Goal: Information Seeking & Learning: Find specific fact

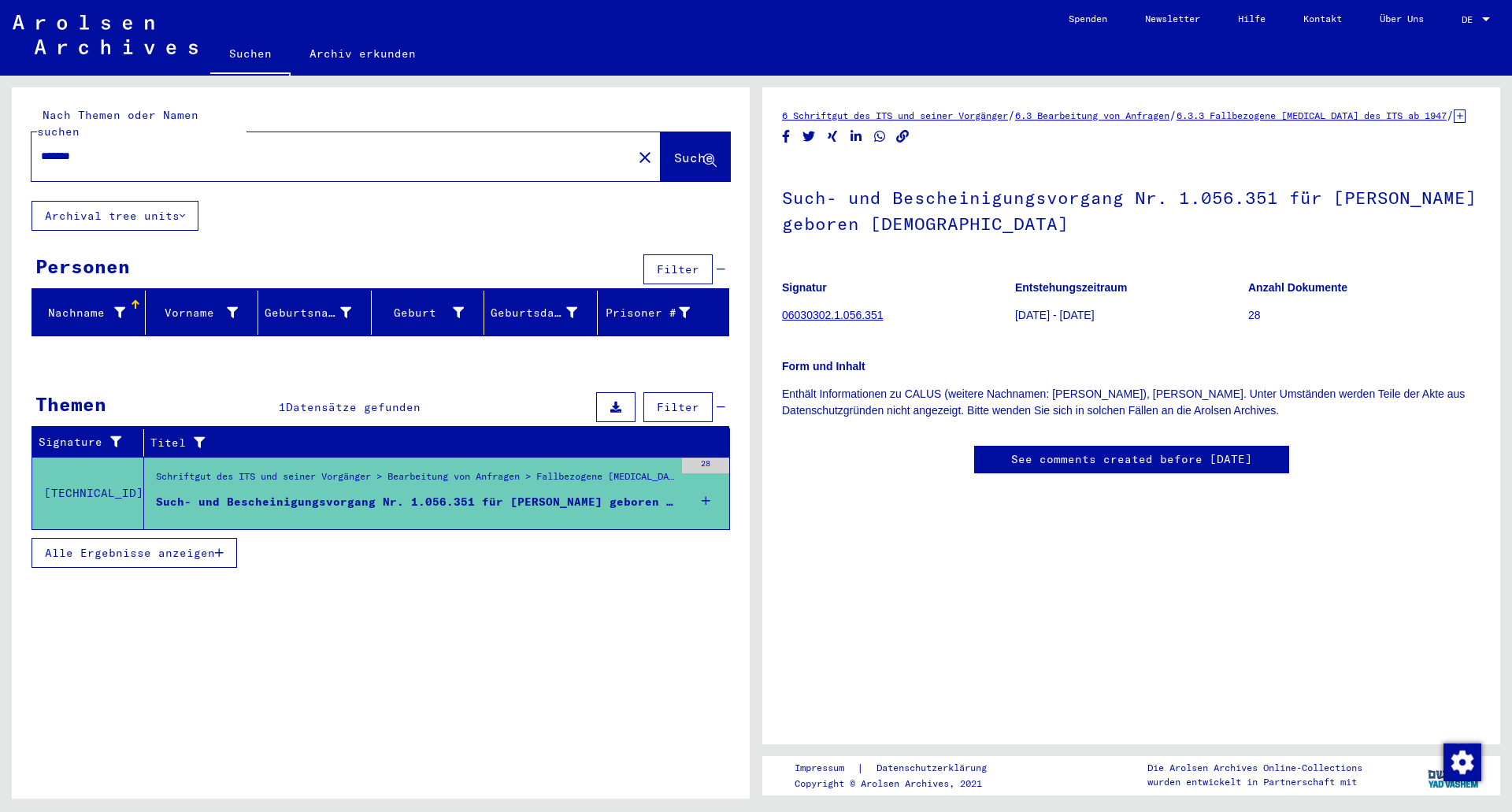
click at [664, 493] on div "Such- und Bescheinigungsvorgang Nr. 1.056.351 für [PERSON_NAME] geboren [DEMOGR…" at bounding box center [416, 501] width 519 height 17
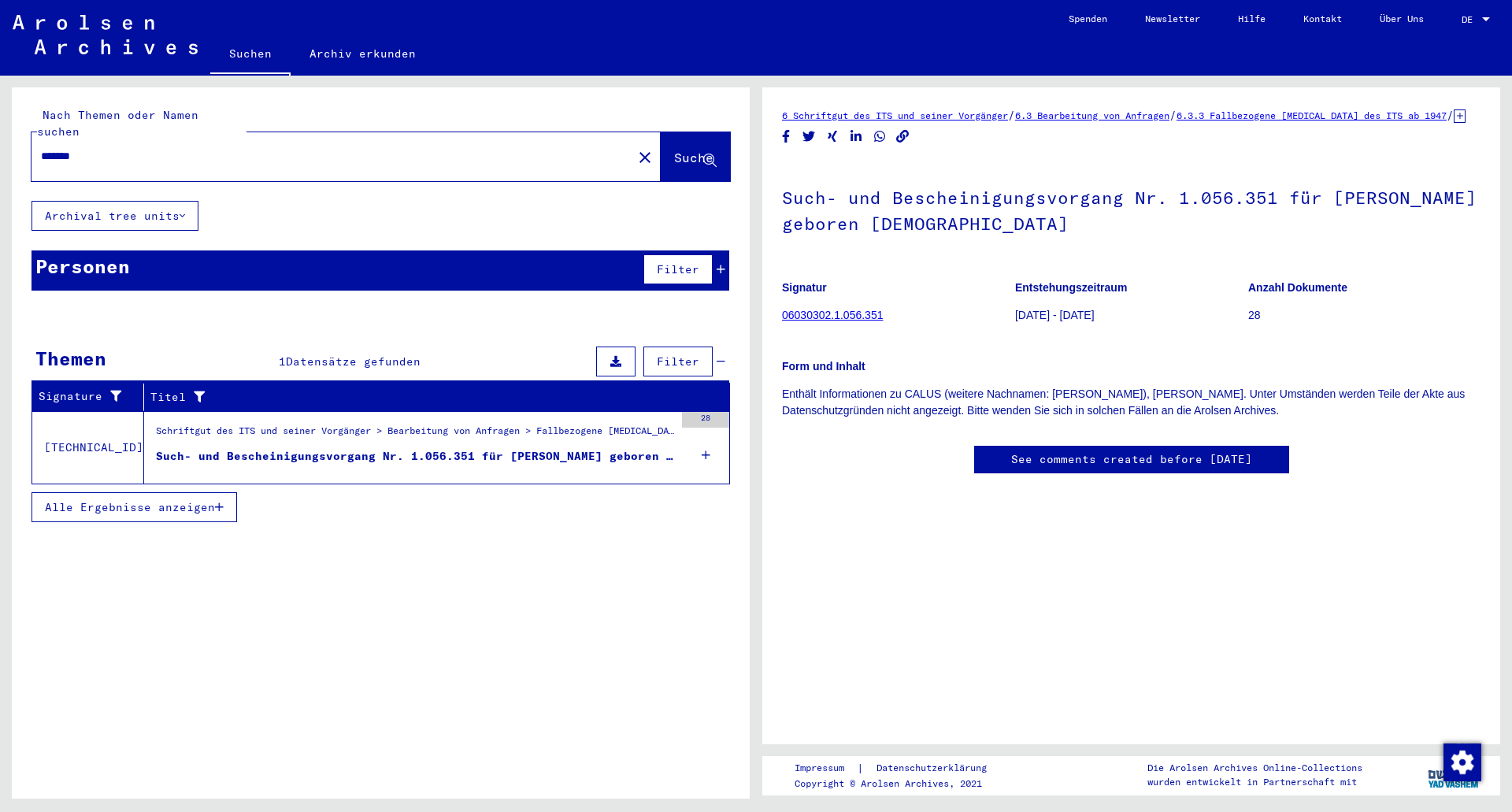
drag, startPoint x: 139, startPoint y: 145, endPoint x: -168, endPoint y: 135, distance: 307.2
click at [0, 135] on html "Suchen Archiv erkunden Spenden Newsletter Hilfe Kontakt Über Uns Suchen Archiv …" at bounding box center [756, 406] width 1512 height 812
type input "**********"
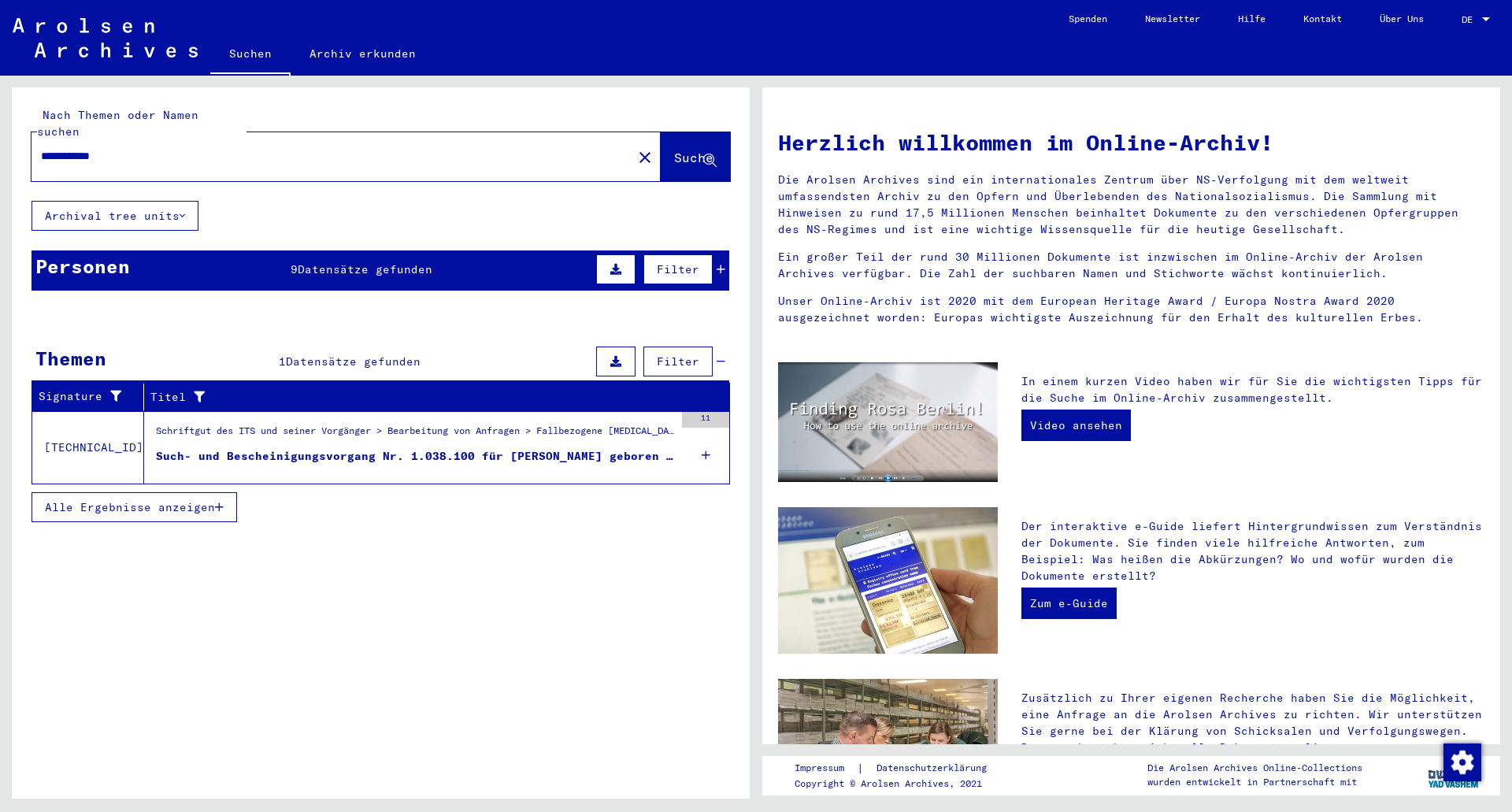
click at [478, 448] on div "Such- und Bescheinigungsvorgang Nr. 1.038.100 für [PERSON_NAME] geboren [DEMOGR…" at bounding box center [416, 456] width 519 height 17
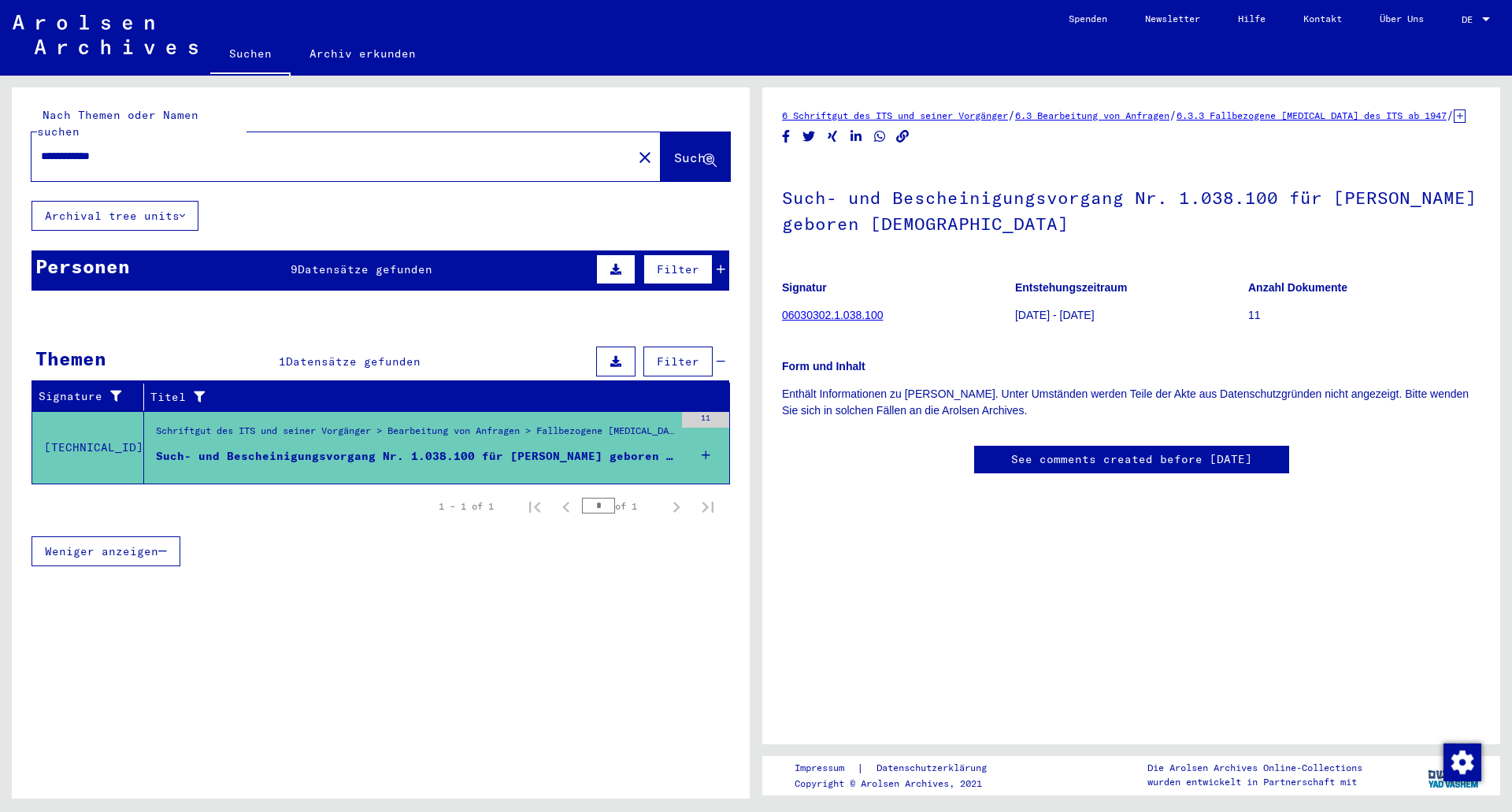
click at [600, 448] on div "Such- und Bescheinigungsvorgang Nr. 1.038.100 für [PERSON_NAME] geboren [DEMOGR…" at bounding box center [416, 456] width 519 height 17
click at [690, 415] on mat-cell at bounding box center [662, 434] width 131 height 39
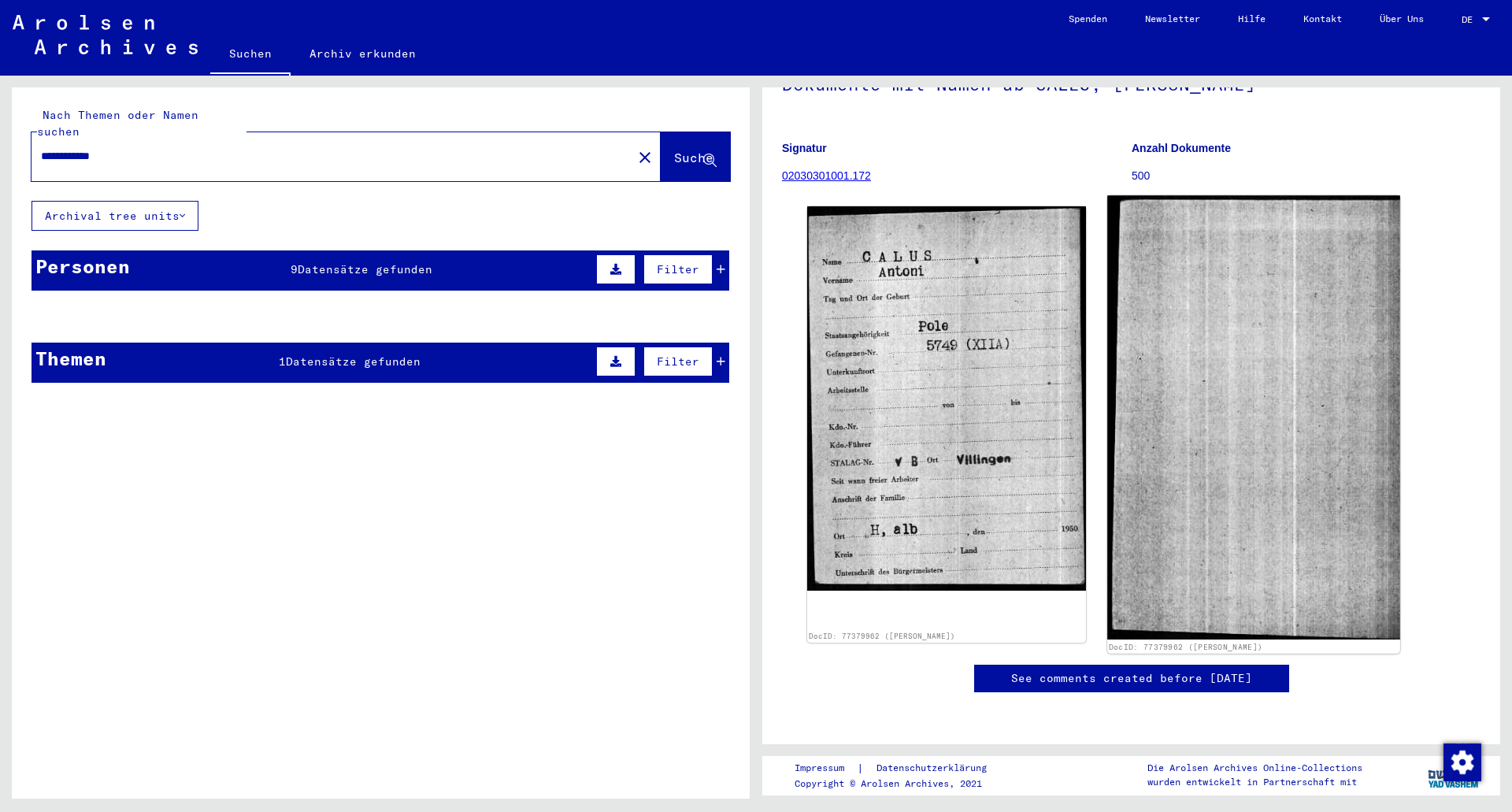
scroll to position [79, 0]
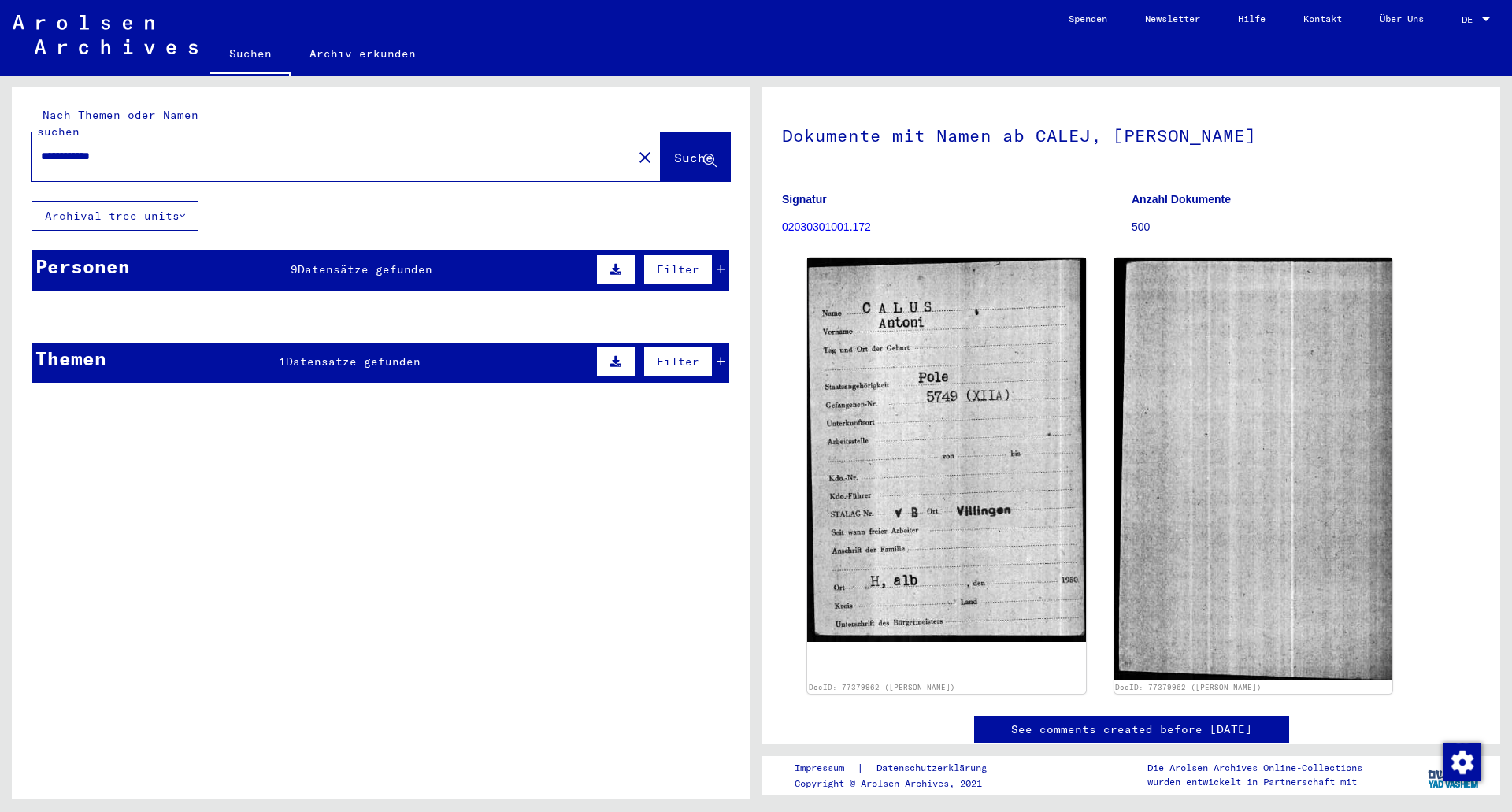
click at [470, 341] on mat-cell at bounding box center [428, 355] width 114 height 39
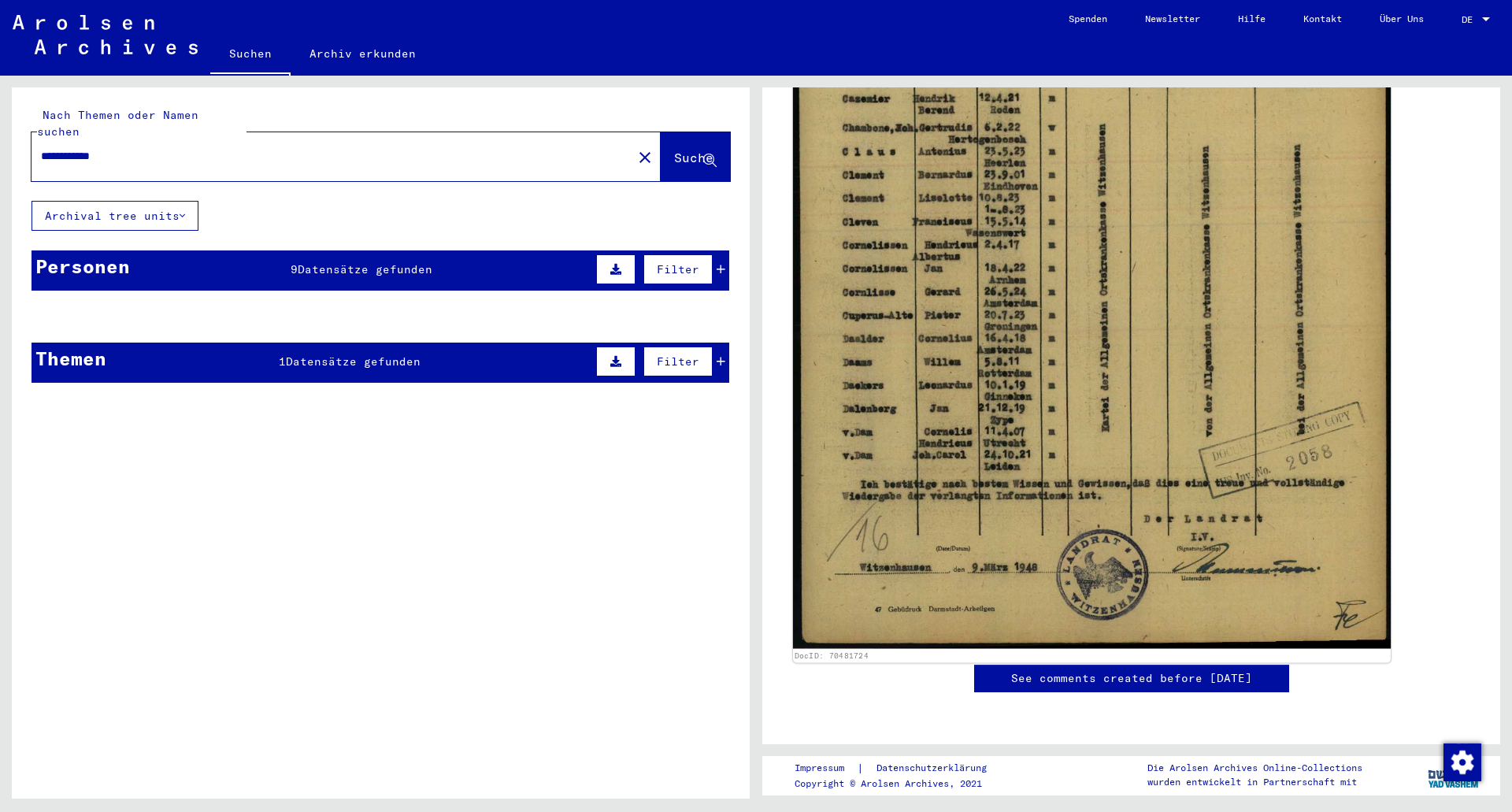
scroll to position [552, 0]
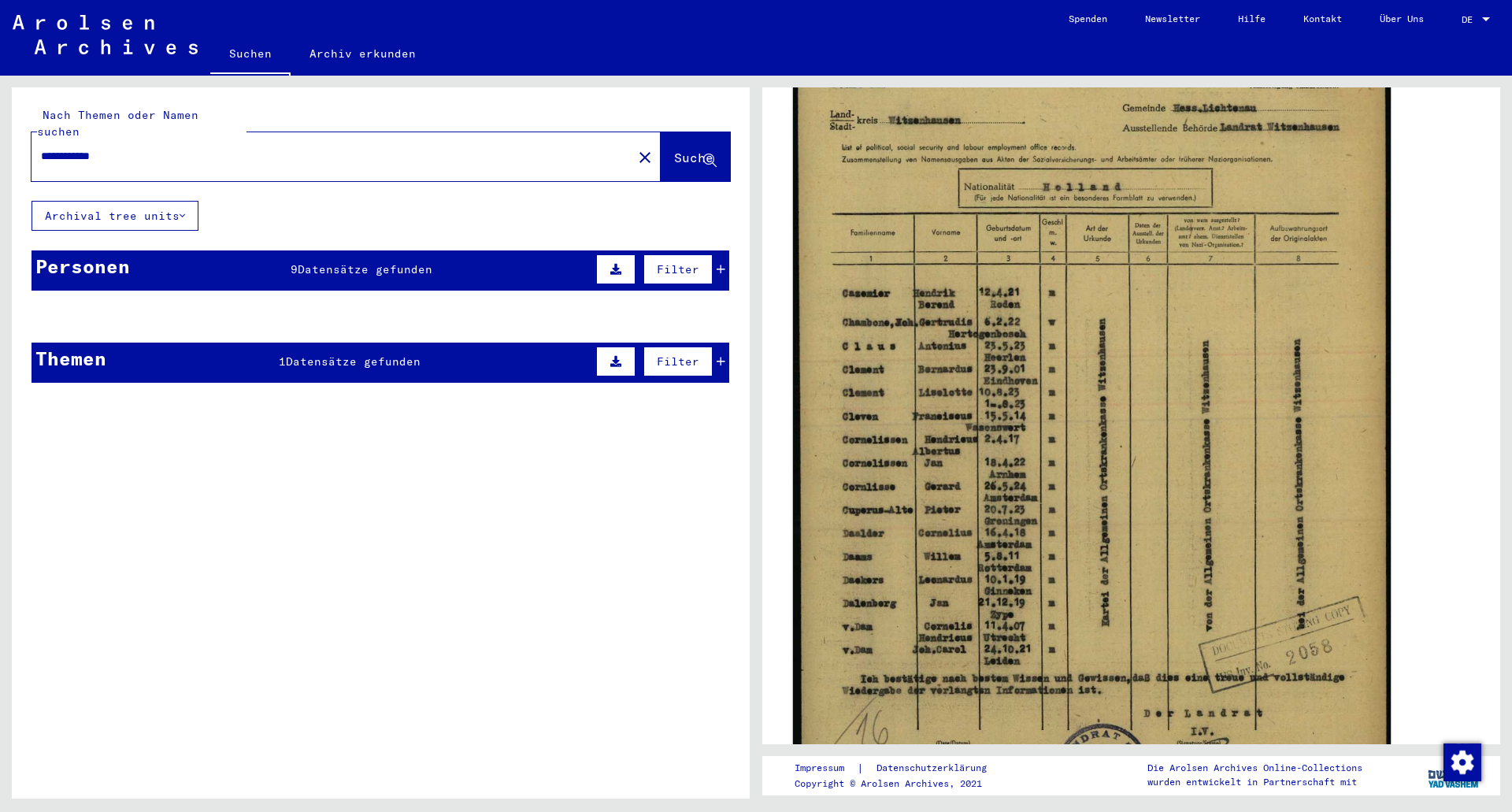
drag, startPoint x: 971, startPoint y: 402, endPoint x: 901, endPoint y: 397, distance: 70.2
click at [901, 397] on img at bounding box center [1092, 431] width 597 height 826
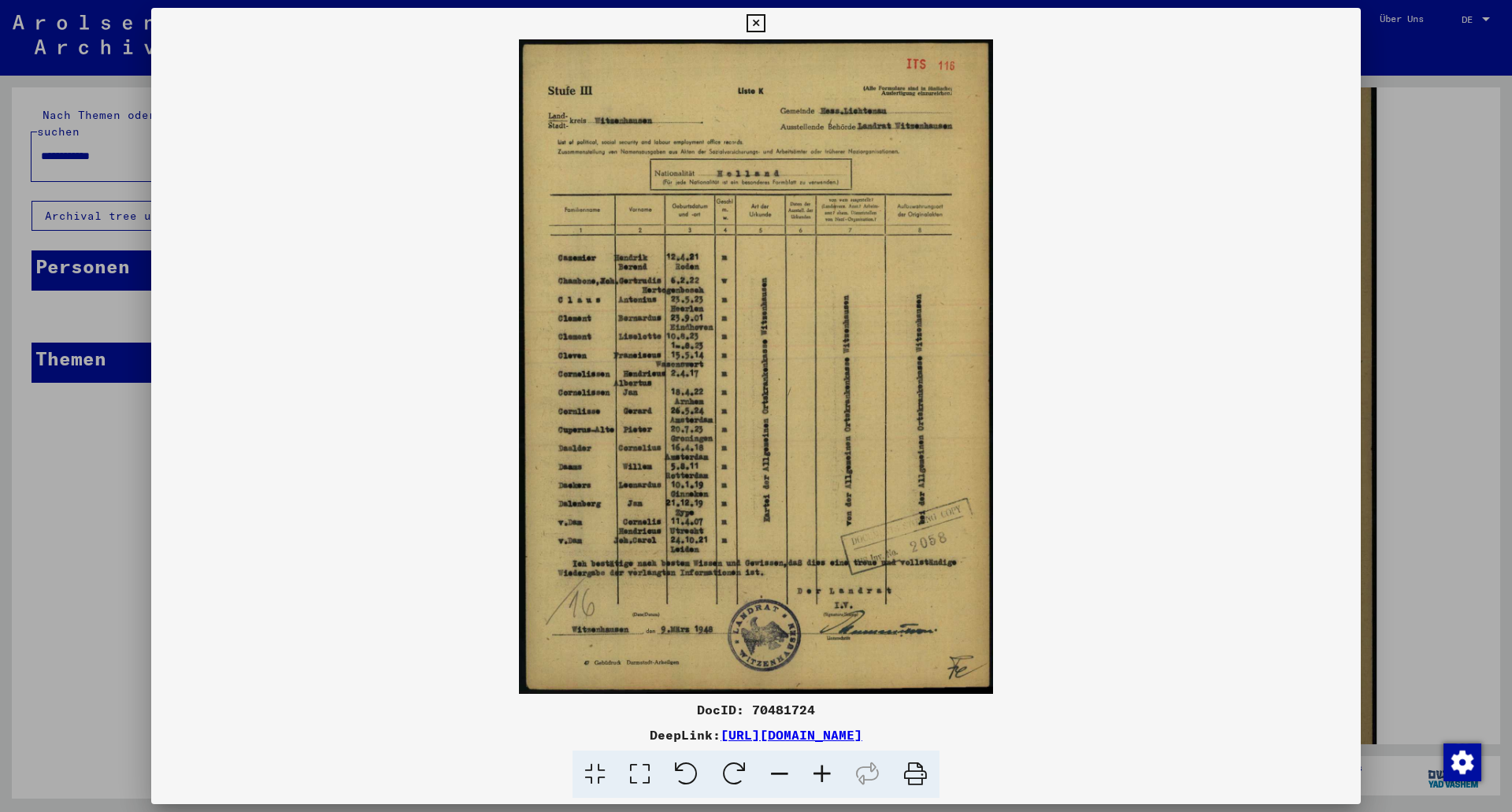
click at [663, 334] on img at bounding box center [756, 367] width 1209 height 655
click at [632, 339] on img at bounding box center [756, 367] width 1209 height 655
click at [117, 460] on div at bounding box center [756, 406] width 1512 height 812
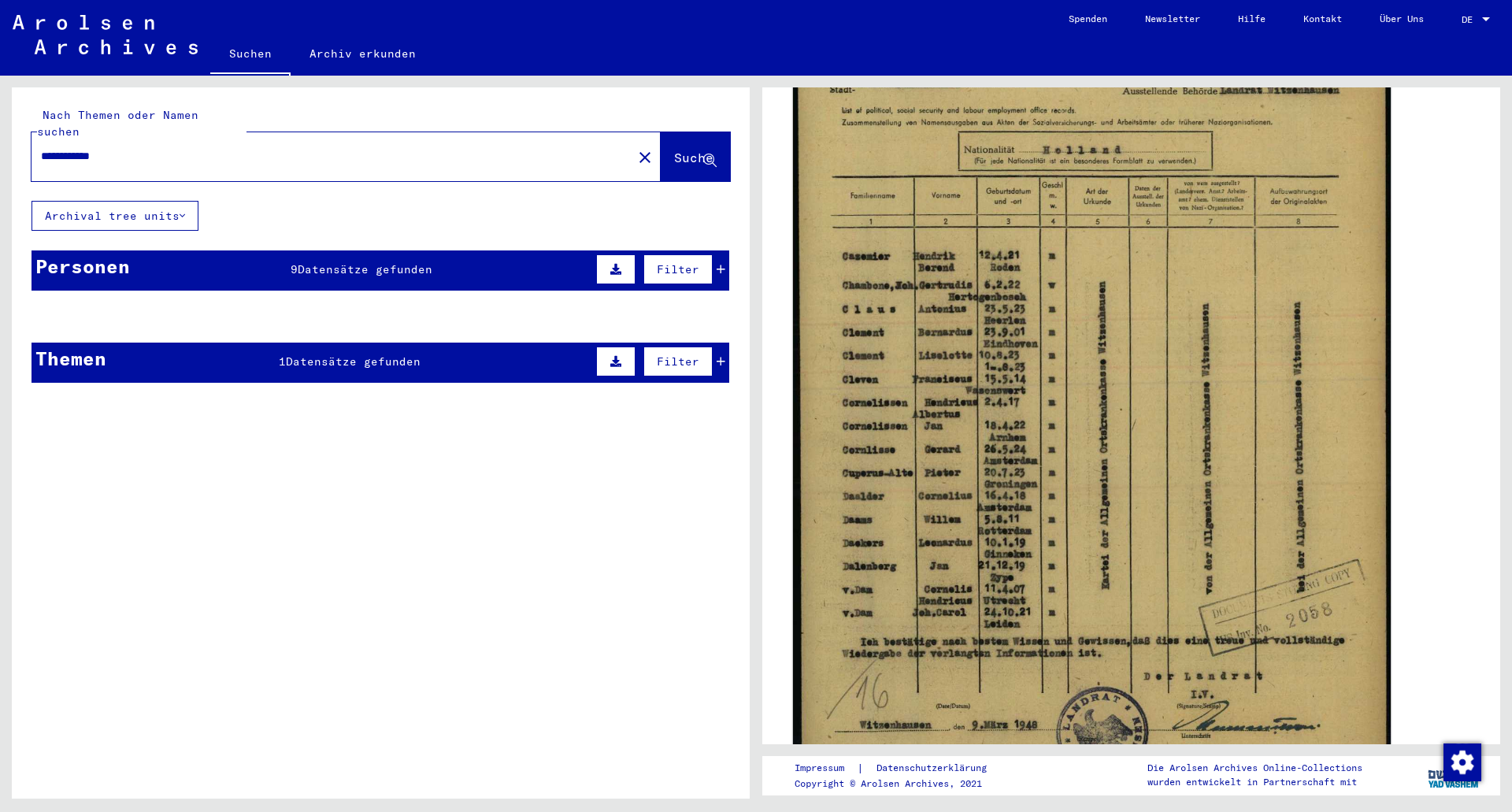
scroll to position [156, 0]
